Goal: Information Seeking & Learning: Check status

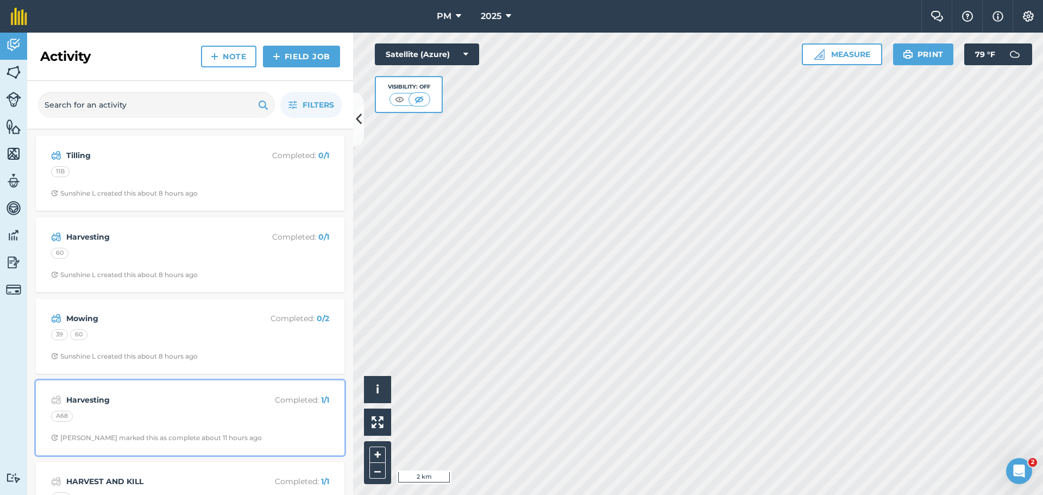
click at [227, 414] on div "A68" at bounding box center [190, 418] width 278 height 14
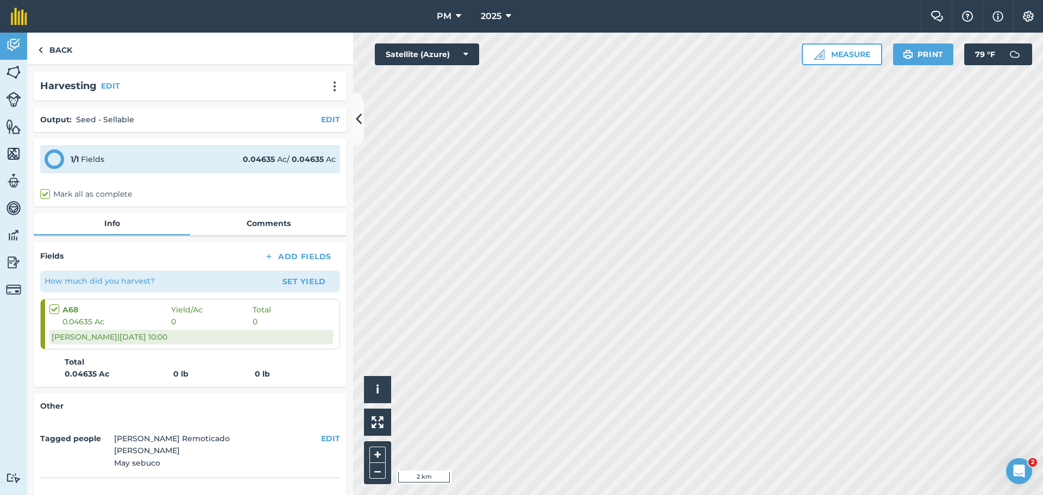
click at [227, 414] on div "Other Tagged people [PERSON_NAME] Remoticado [PERSON_NAME] May sebuco EDIT Crea…" at bounding box center [190, 475] width 313 height 165
click at [59, 50] on link "Back" at bounding box center [55, 49] width 56 height 32
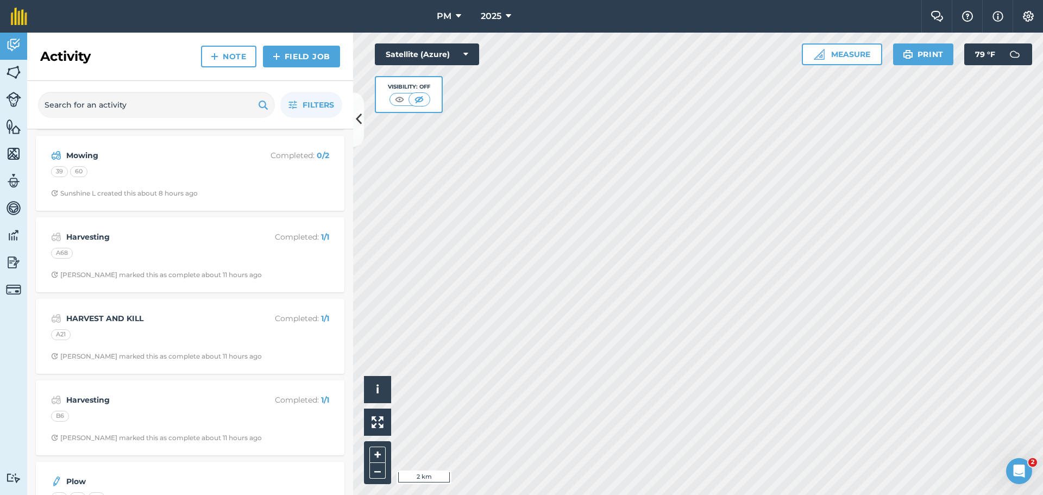
scroll to position [217, 0]
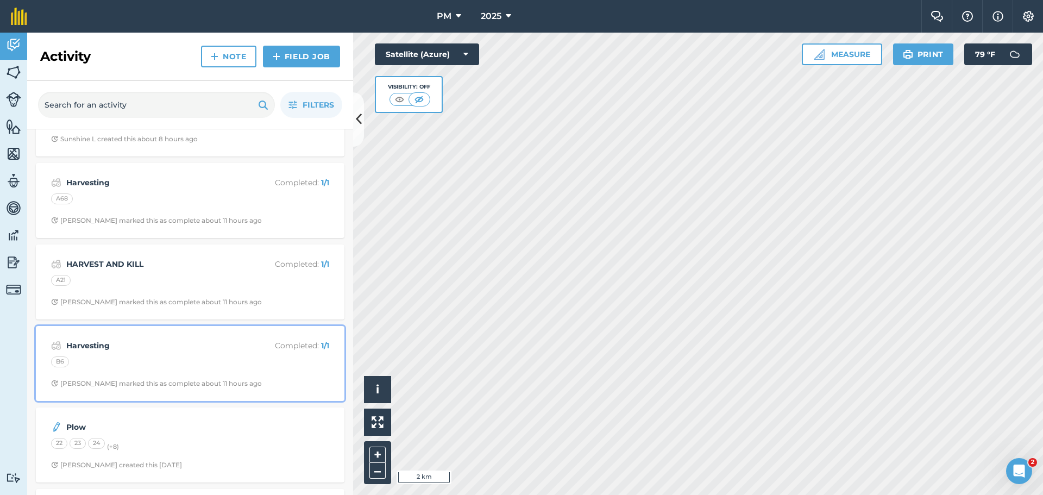
click at [160, 355] on div "Harvesting Completed : 1 / 1 B6 [PERSON_NAME] R marked this as complete about 1…" at bounding box center [190, 364] width 296 height 62
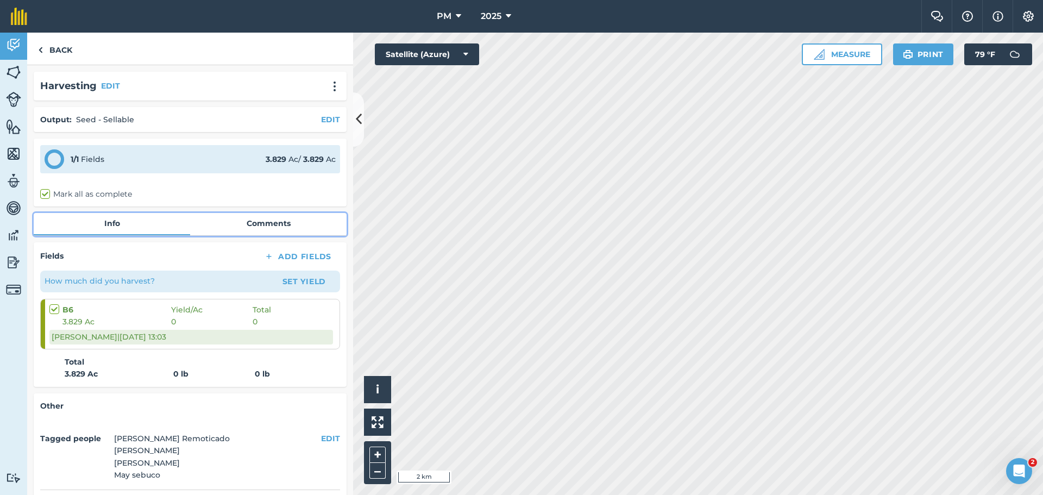
click at [257, 229] on link "Comments" at bounding box center [268, 223] width 157 height 21
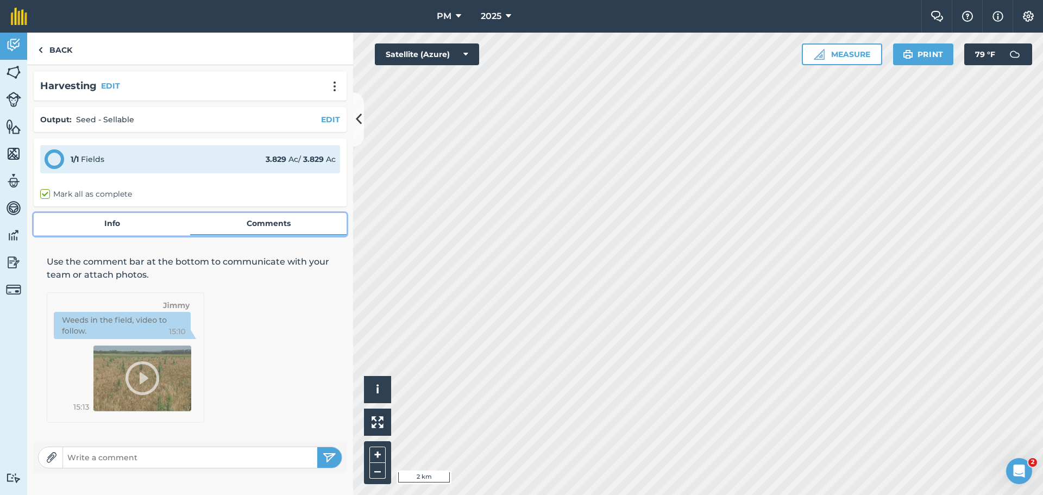
click at [111, 215] on link "Info" at bounding box center [112, 223] width 157 height 21
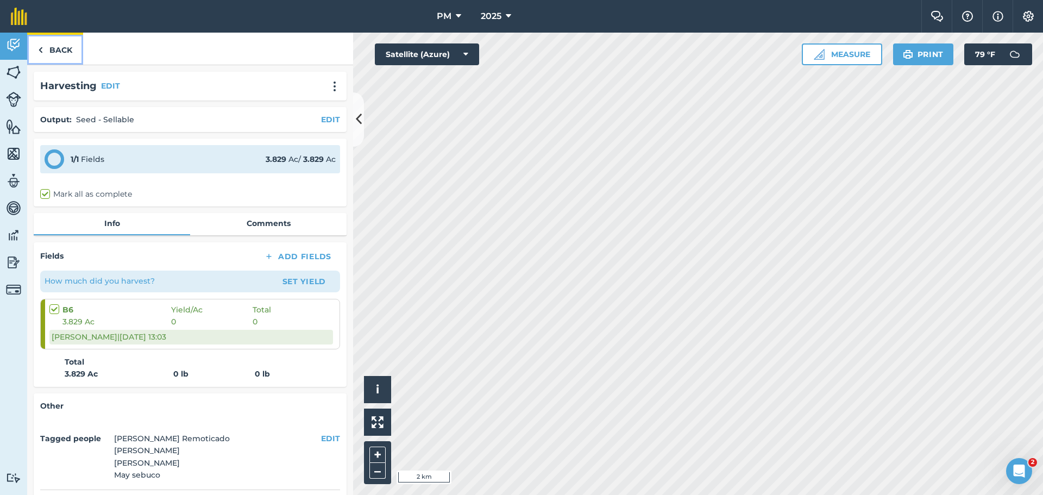
click at [56, 47] on link "Back" at bounding box center [55, 49] width 56 height 32
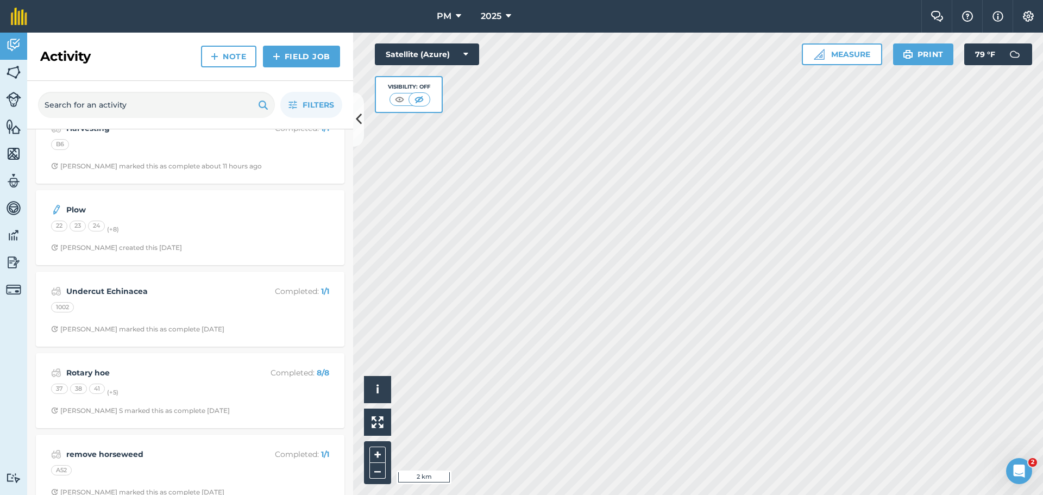
scroll to position [380, 0]
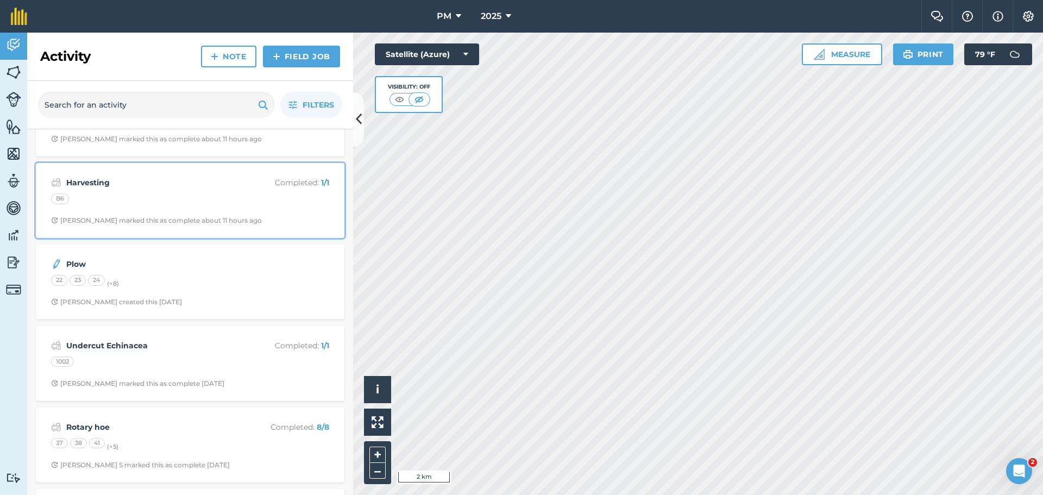
click at [136, 187] on strong "Harvesting" at bounding box center [152, 183] width 172 height 12
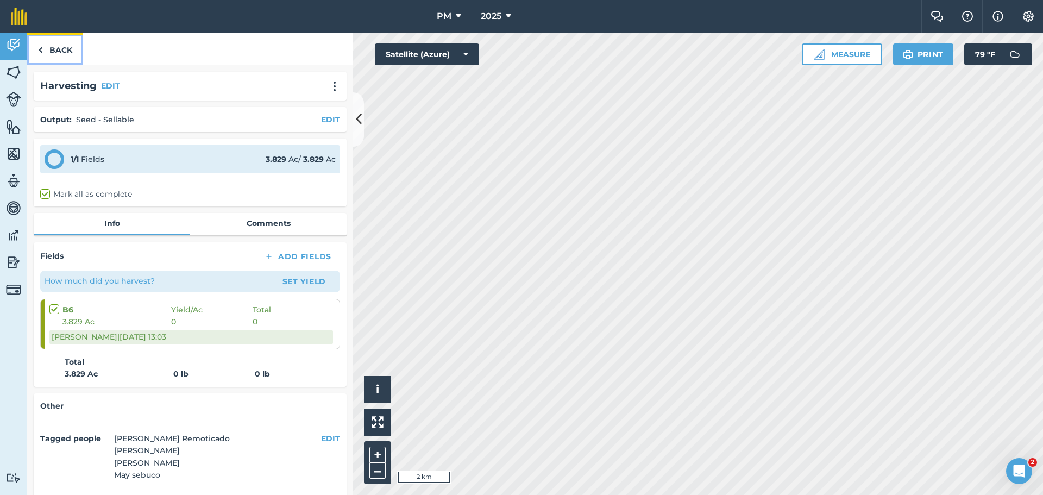
click at [54, 49] on link "Back" at bounding box center [55, 49] width 56 height 32
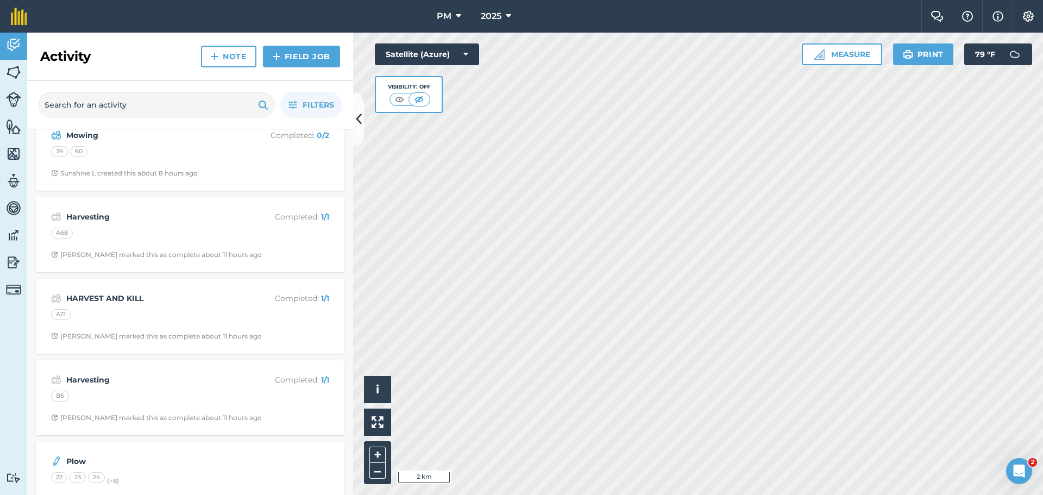
scroll to position [217, 0]
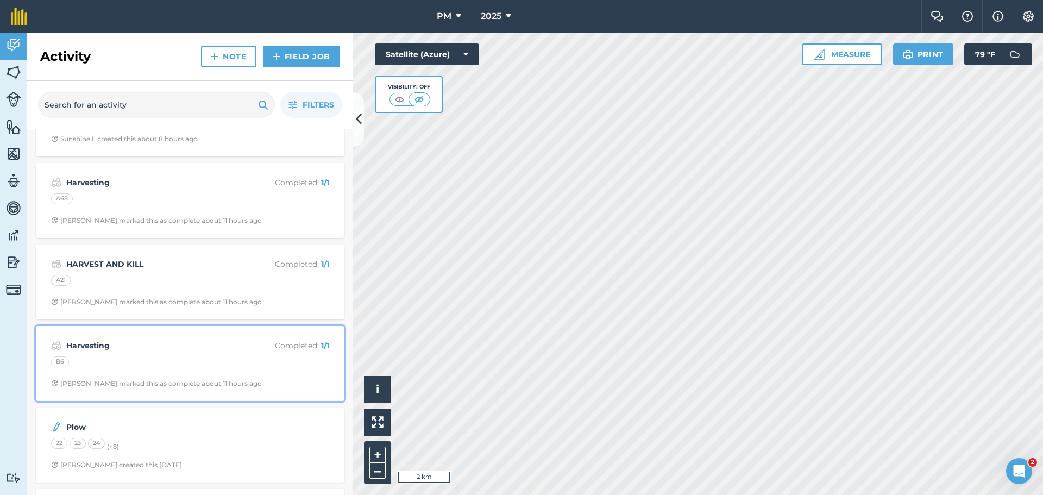
click at [60, 361] on div "B6" at bounding box center [60, 362] width 18 height 11
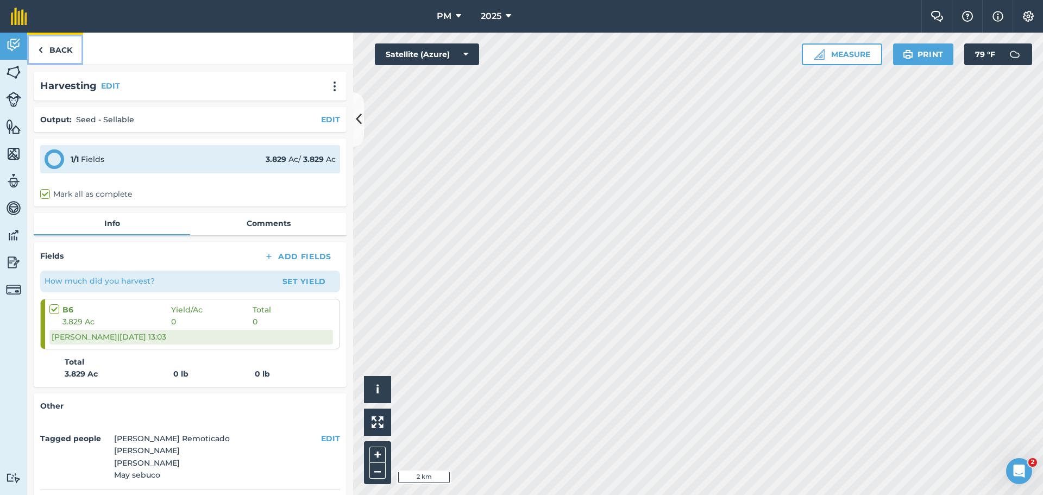
click at [47, 42] on link "Back" at bounding box center [55, 49] width 56 height 32
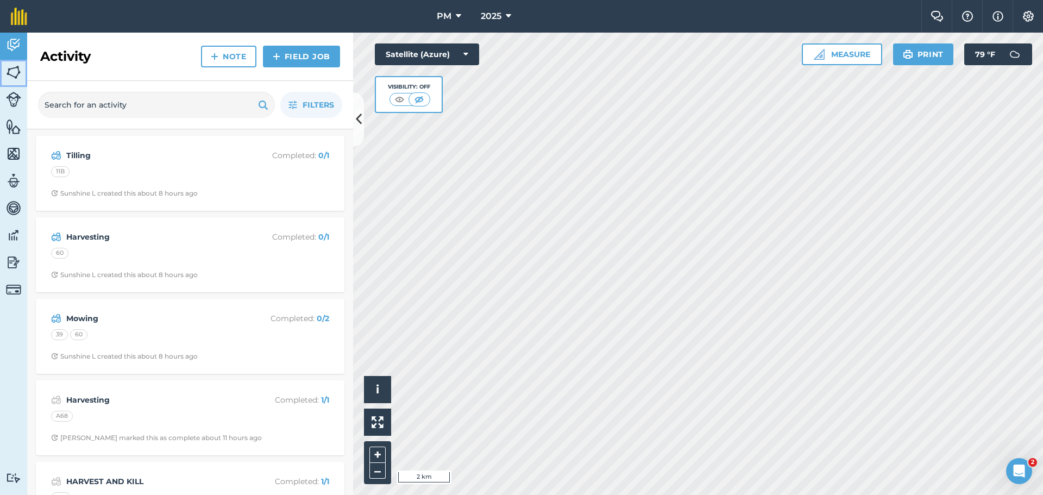
click at [14, 74] on img at bounding box center [13, 72] width 15 height 16
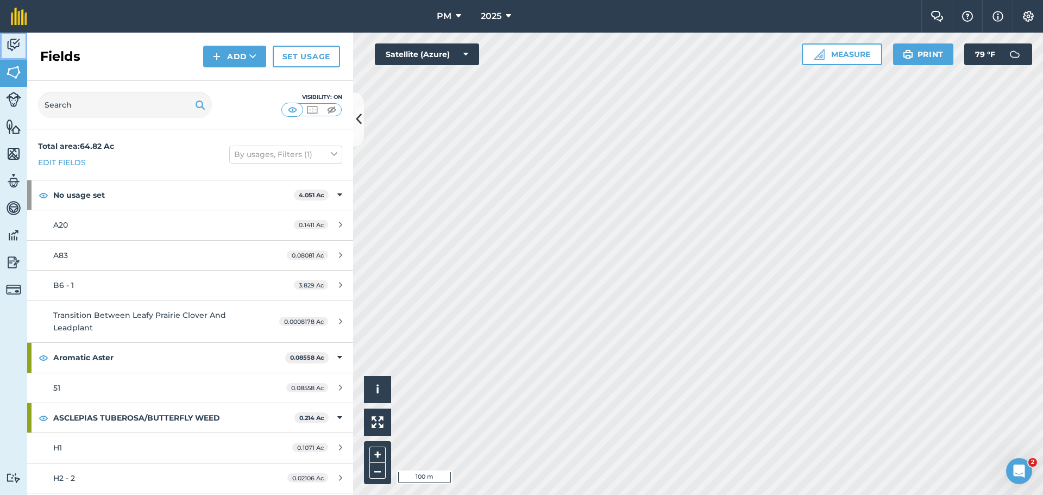
click at [14, 47] on img at bounding box center [13, 45] width 15 height 16
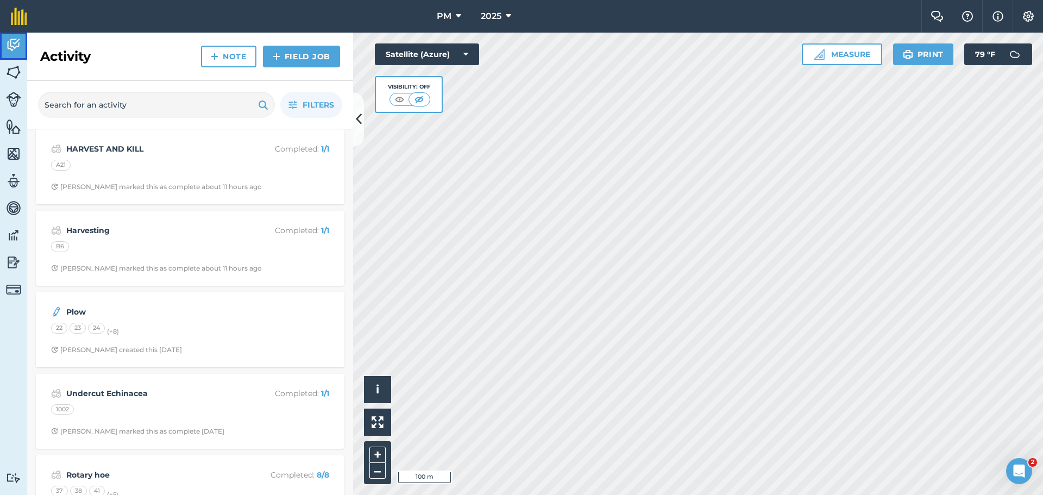
scroll to position [326, 0]
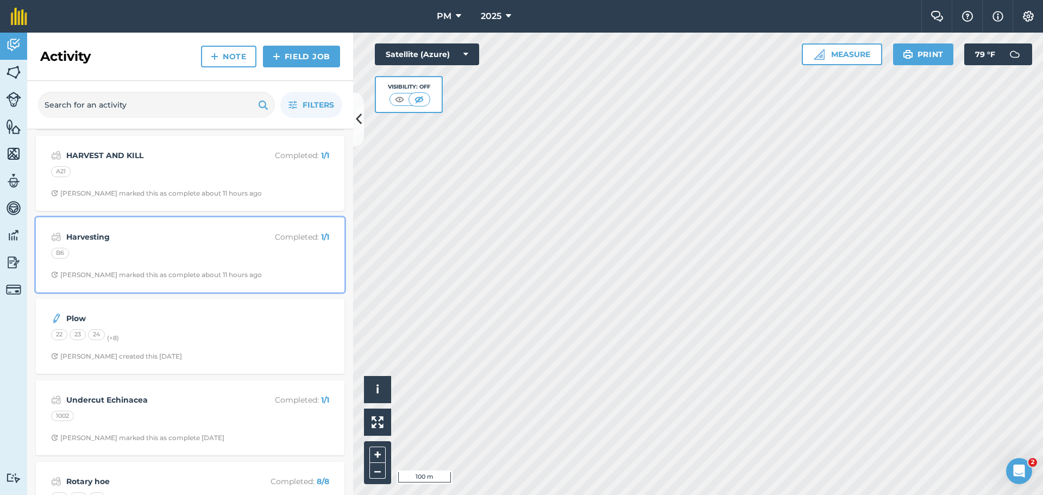
click at [126, 233] on strong "Harvesting" at bounding box center [152, 237] width 172 height 12
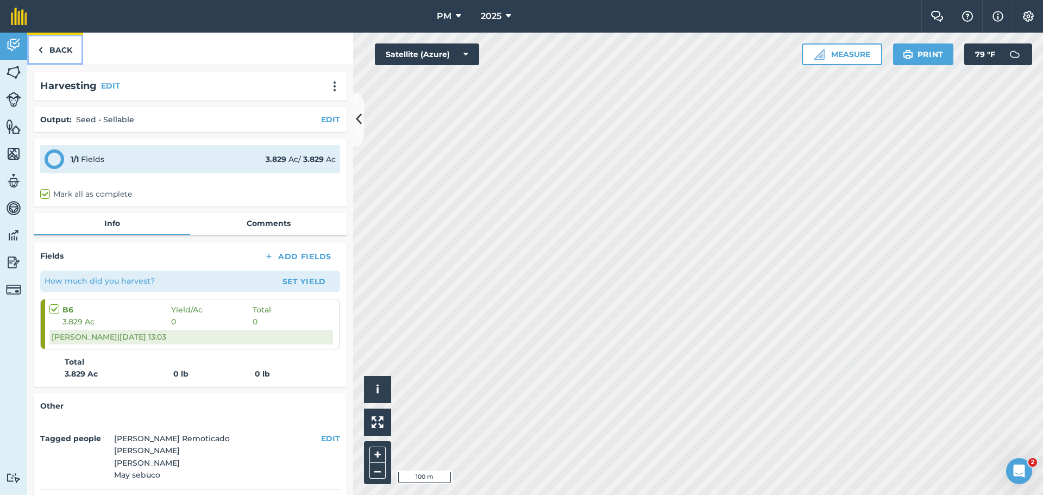
click at [49, 51] on link "Back" at bounding box center [55, 49] width 56 height 32
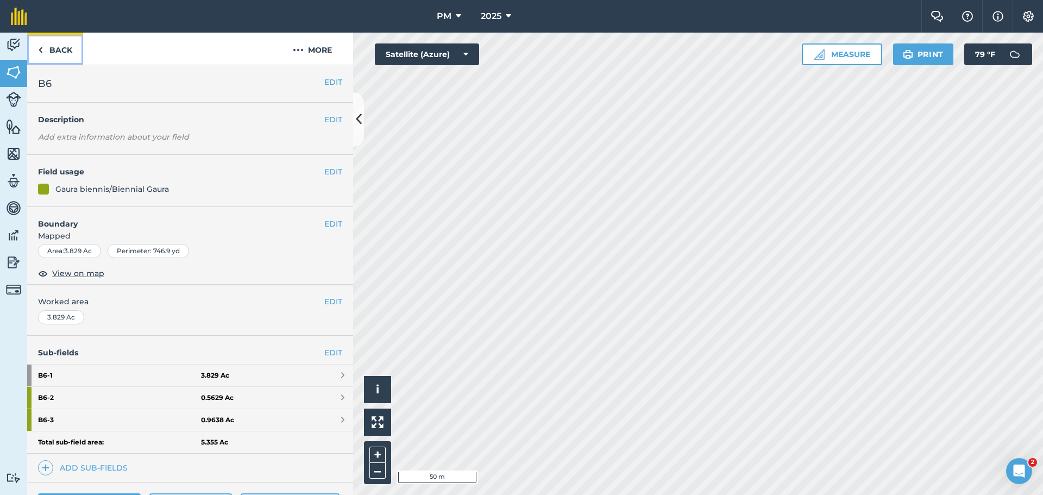
click at [50, 49] on link "Back" at bounding box center [55, 49] width 56 height 32
